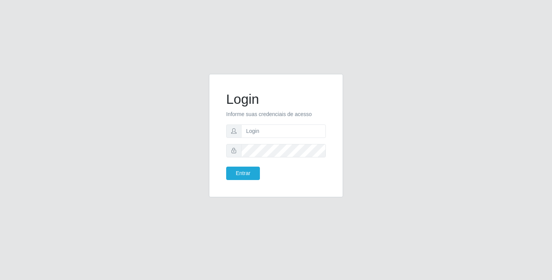
click at [275, 136] on input "text" at bounding box center [283, 131] width 85 height 13
type input "[EMAIL_ADDRESS][DOMAIN_NAME]"
click at [226, 167] on button "Entrar" at bounding box center [243, 173] width 34 height 13
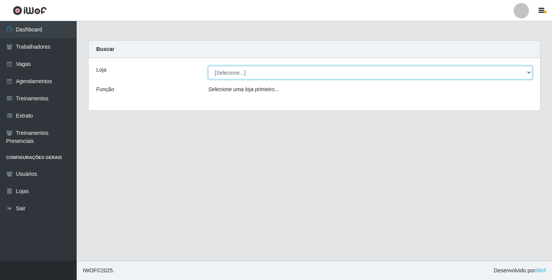
click at [527, 69] on select "[Selecione...] SuperFácil Atacado - Alto de São Manoel SuperFácil Atacado - Ema…" at bounding box center [370, 72] width 325 height 13
select select "503"
click at [208, 66] on select "[Selecione...] SuperFácil Atacado - Alto de São Manoel SuperFácil Atacado - Ema…" at bounding box center [370, 72] width 325 height 13
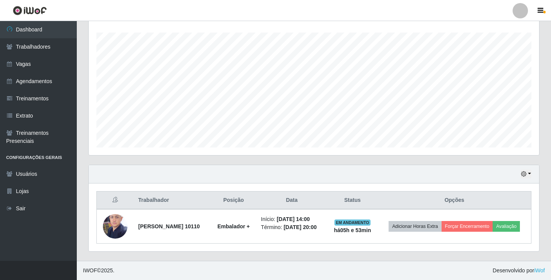
scroll to position [132, 0]
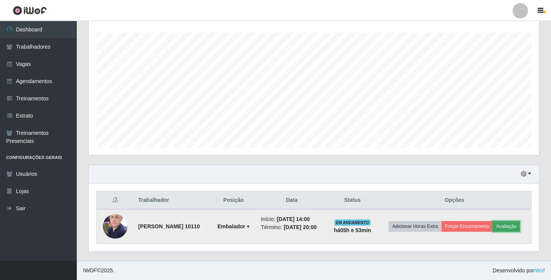
click at [492, 232] on button "Avaliação" at bounding box center [505, 226] width 27 height 11
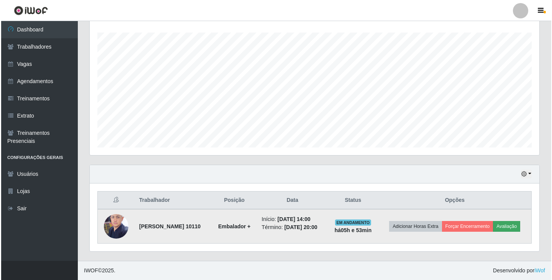
scroll to position [159, 446]
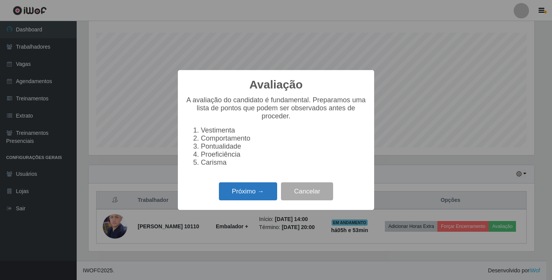
click at [241, 201] on button "Próximo →" at bounding box center [248, 192] width 58 height 18
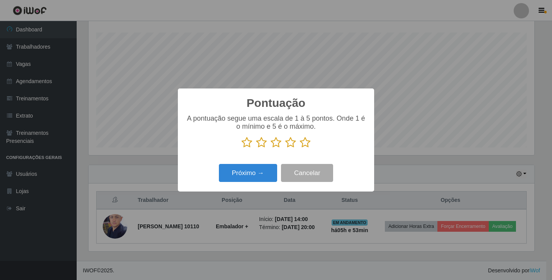
scroll to position [383476, 383190]
click at [305, 145] on icon at bounding box center [305, 143] width 11 height 12
click at [300, 148] on input "radio" at bounding box center [300, 148] width 0 height 0
click at [252, 172] on button "Próximo →" at bounding box center [248, 173] width 58 height 18
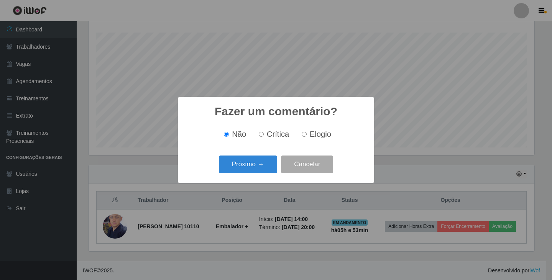
click at [301, 138] on label "Elogio" at bounding box center [315, 134] width 33 height 9
click at [302, 137] on input "Elogio" at bounding box center [304, 134] width 5 height 5
radio input "true"
click at [265, 162] on button "Próximo →" at bounding box center [248, 165] width 58 height 18
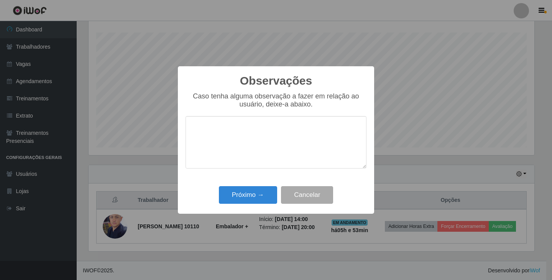
click at [264, 140] on textarea at bounding box center [276, 142] width 181 height 53
type textarea "f"
type textarea "F"
type textarea "o"
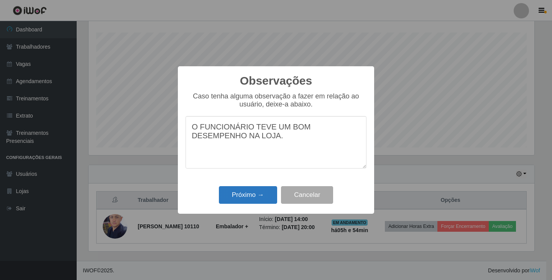
type textarea "O FUNCIONÁRIO TEVE UM BOM DESEMPENHO NA LOJA."
click at [250, 201] on button "Próximo →" at bounding box center [248, 195] width 58 height 18
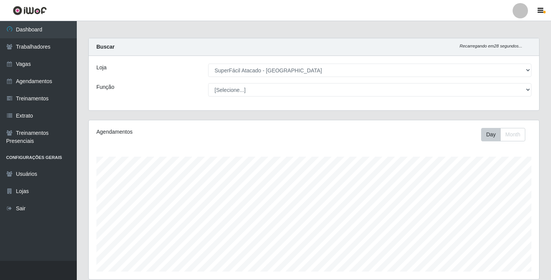
scroll to position [0, 0]
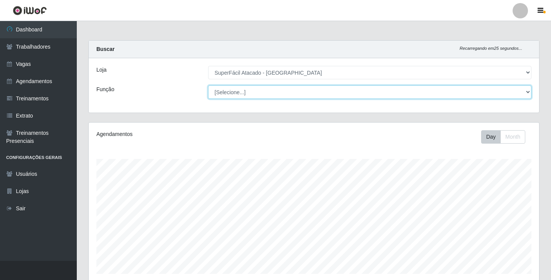
click at [524, 93] on select "[Selecione...] Embalador Embalador + Embalador ++ Operador de Caixa Operador de…" at bounding box center [369, 92] width 323 height 13
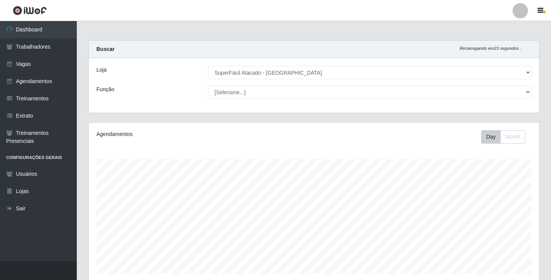
click at [168, 119] on div "Carregando... Buscar Recarregando em 23 segundos... Loja [Selecione...] SuperFá…" at bounding box center [313, 81] width 462 height 82
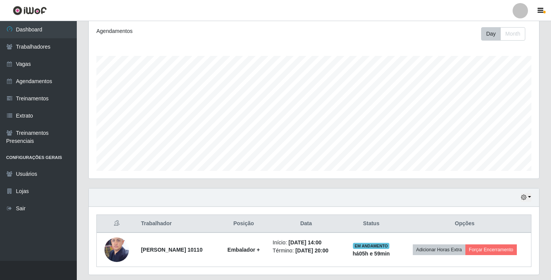
scroll to position [127, 0]
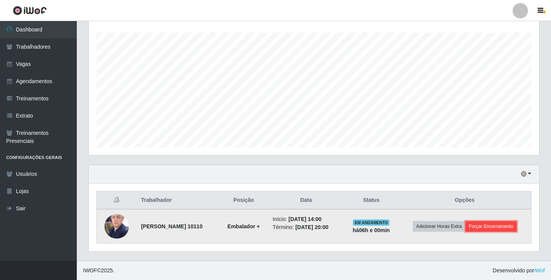
click at [498, 224] on button "Forçar Encerramento" at bounding box center [490, 226] width 51 height 11
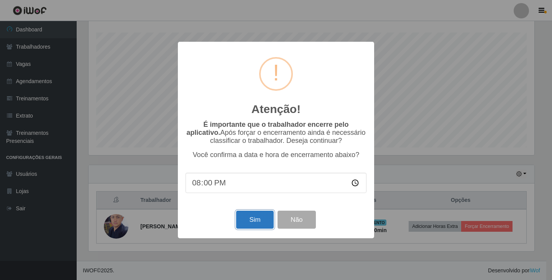
click at [250, 227] on button "Sim" at bounding box center [254, 220] width 37 height 18
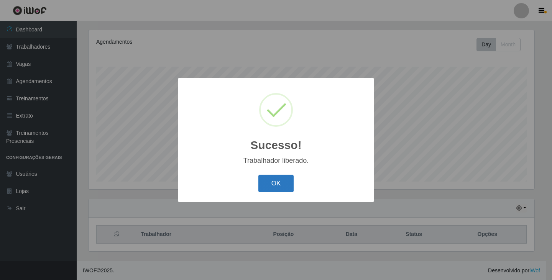
click at [282, 187] on button "OK" at bounding box center [277, 184] width 36 height 18
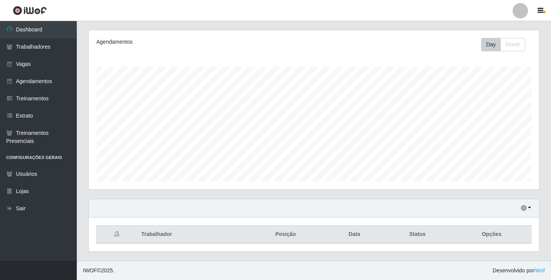
scroll to position [159, 450]
